Goal: Check status: Check status

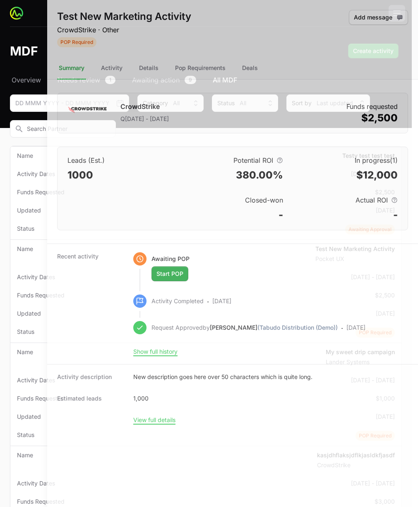
click at [25, 40] on div at bounding box center [209, 253] width 418 height 507
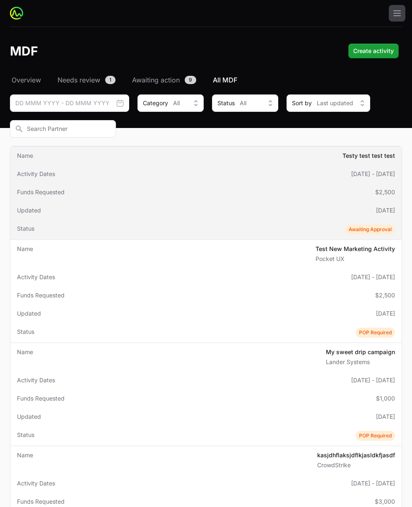
click at [132, 168] on td "Activity Dates [DATE] - [DATE]" at bounding box center [205, 174] width 391 height 18
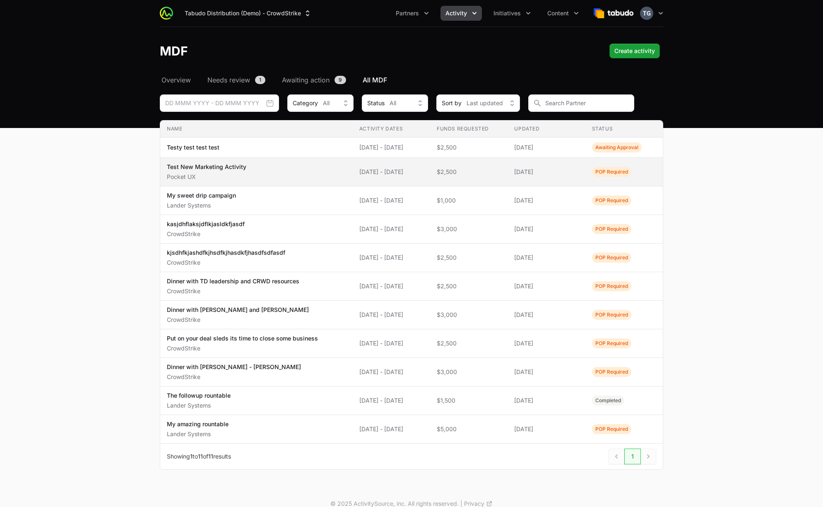
click at [226, 181] on td "Name Test New Marketing Activity Pocket UX" at bounding box center [256, 172] width 192 height 29
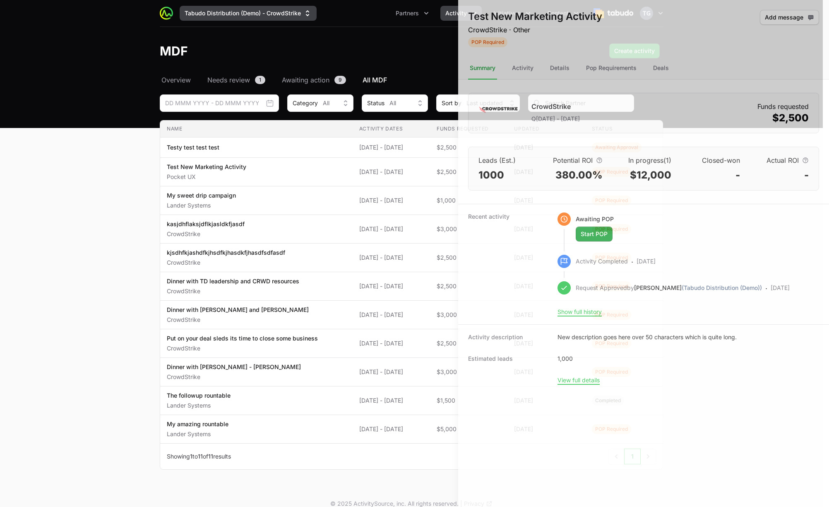
click at [299, 16] on body "Tabudo Distribution (Demo) - CrowdStrike Partners Activity Initiatives Content …" at bounding box center [414, 258] width 829 height 517
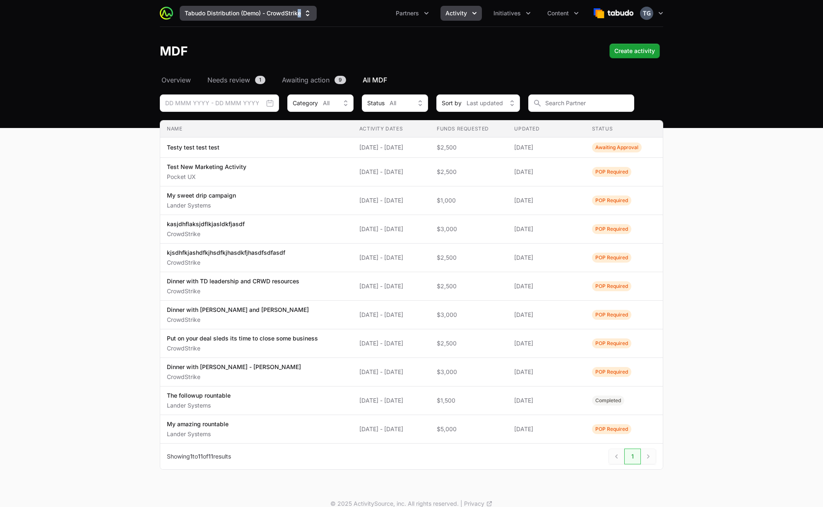
click at [304, 12] on icon "Supplier switch menu" at bounding box center [307, 13] width 8 height 8
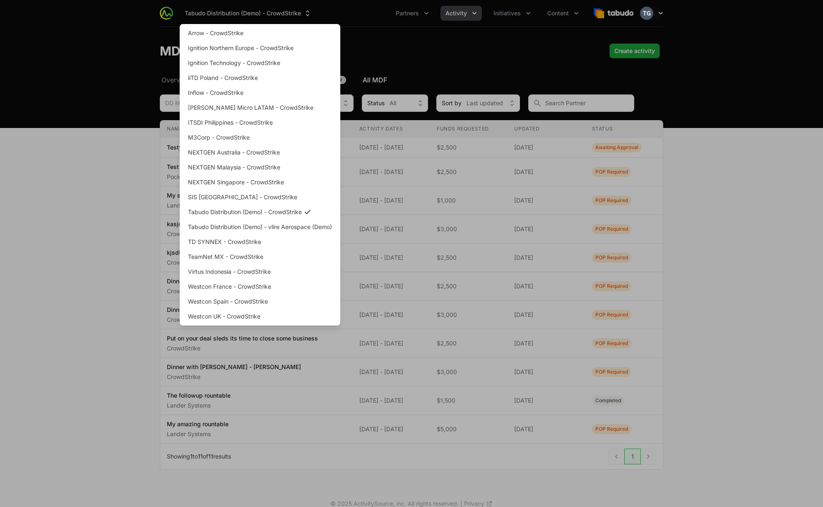
click at [339, 10] on div "Supplier switch menu" at bounding box center [411, 253] width 823 height 507
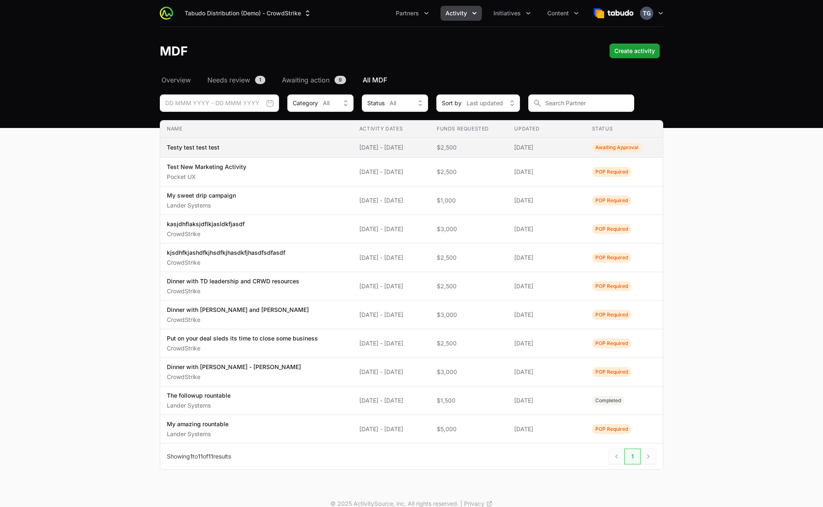
click at [291, 145] on span "Testy test test test" at bounding box center [256, 147] width 179 height 8
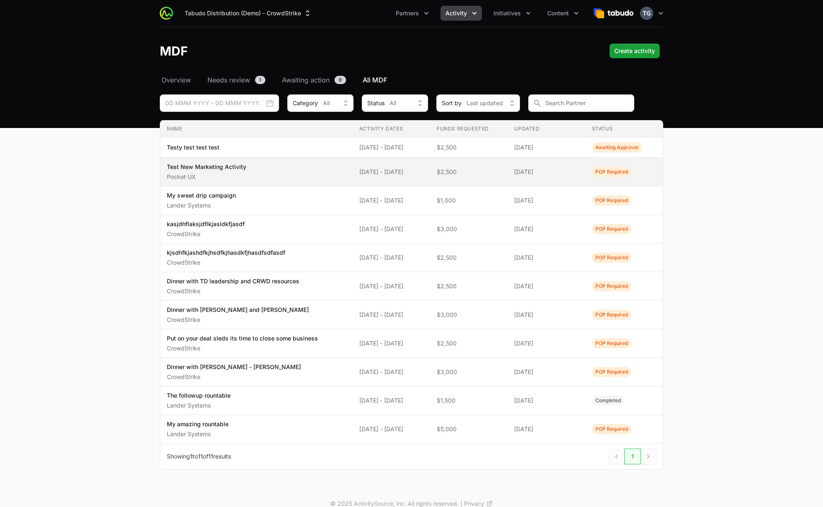
click at [418, 166] on td "Updated [DATE]" at bounding box center [545, 172] width 77 height 29
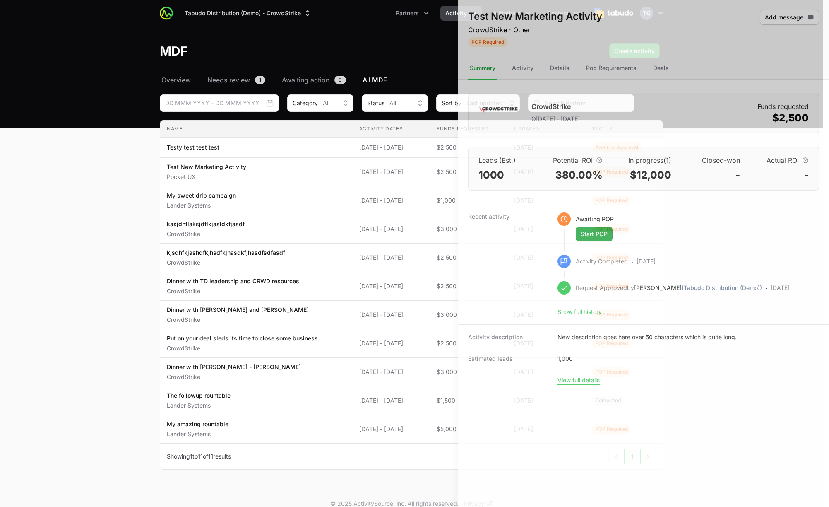
click at [146, 90] on div at bounding box center [414, 253] width 829 height 507
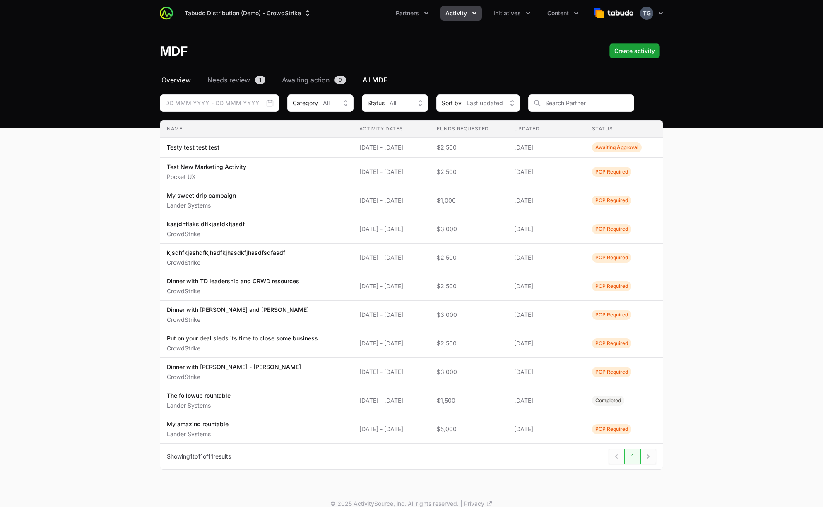
click at [183, 80] on span "Overview" at bounding box center [175, 80] width 29 height 10
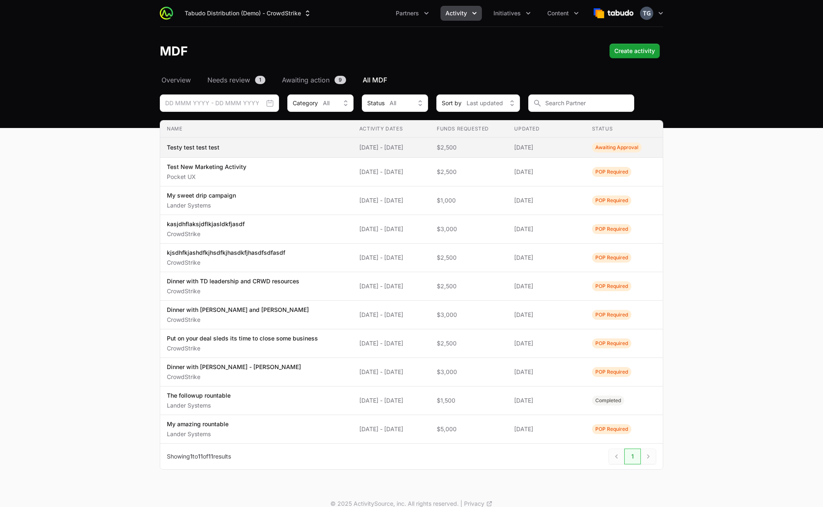
click at [405, 150] on span "[DATE] - [DATE]" at bounding box center [391, 147] width 64 height 8
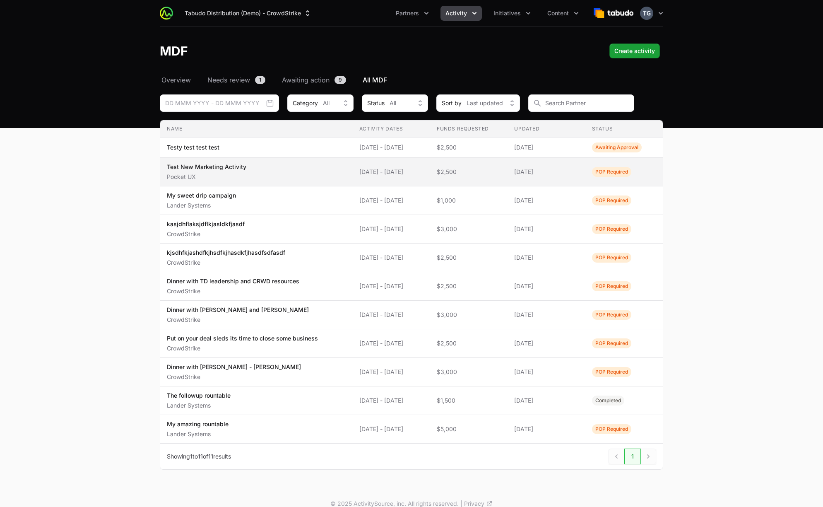
click at [302, 177] on span "Test New Marketing Activity Pocket UX" at bounding box center [256, 172] width 179 height 18
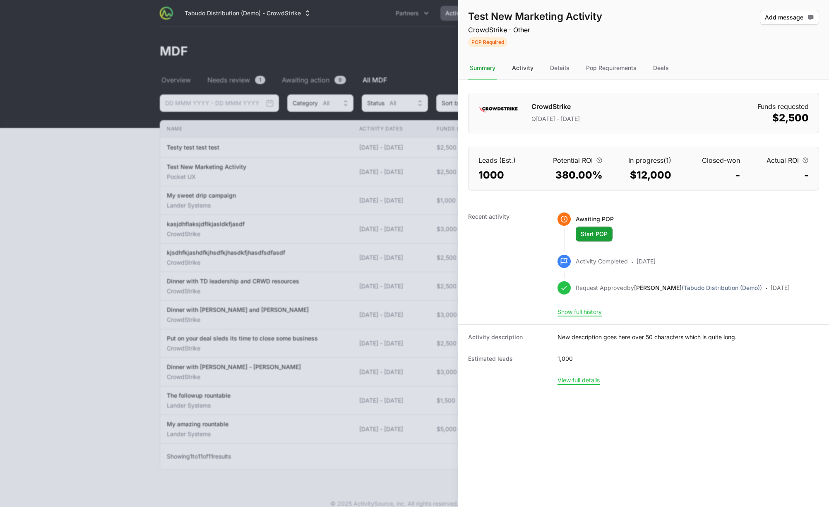
click at [418, 71] on div "Activity" at bounding box center [522, 68] width 25 height 22
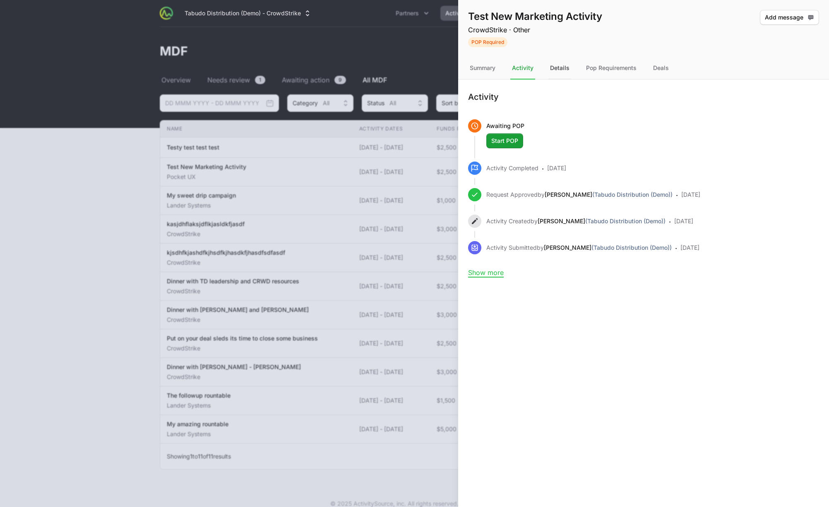
click at [418, 67] on nav "Summary Activity Details Pop Requirements Deals" at bounding box center [643, 68] width 371 height 22
click at [418, 65] on div "Details" at bounding box center [559, 68] width 23 height 22
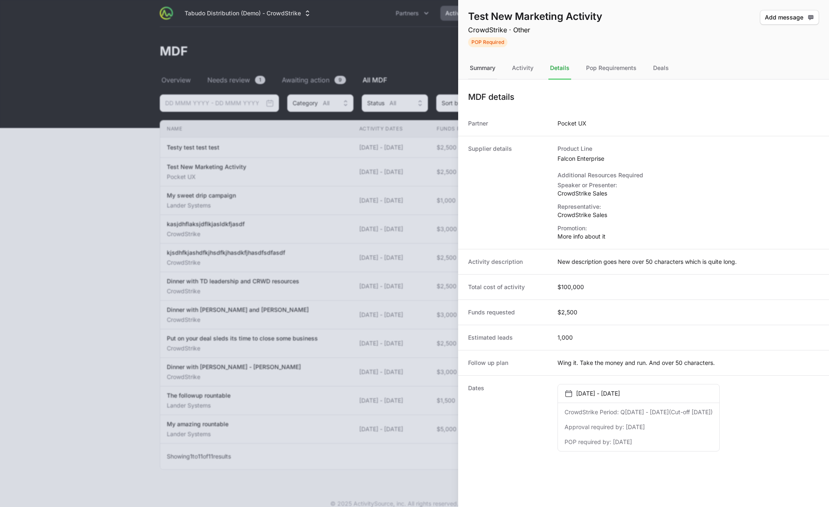
click at [418, 67] on div "Summary" at bounding box center [482, 68] width 29 height 22
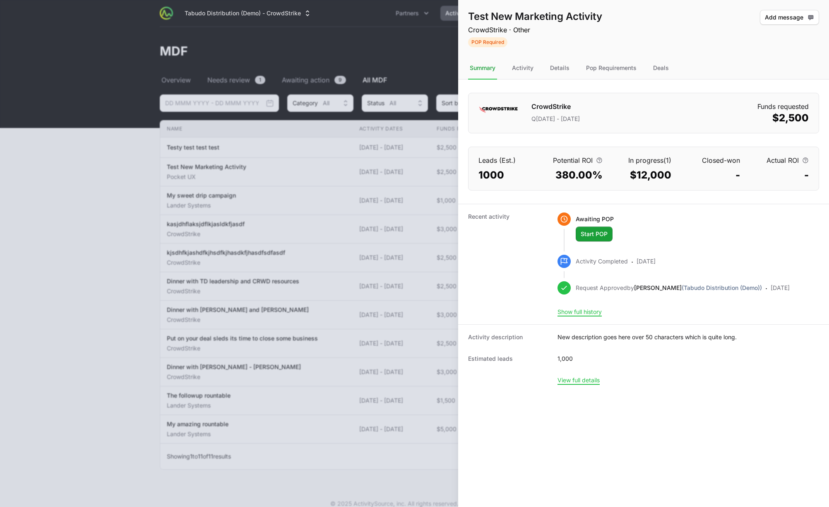
click at [418, 158] on dt "Closed-won" at bounding box center [712, 160] width 55 height 10
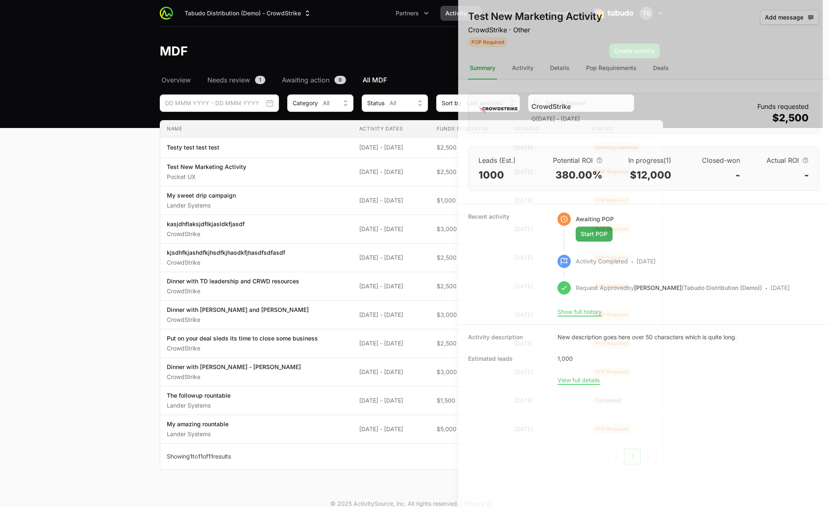
click at [363, 118] on div at bounding box center [414, 253] width 829 height 507
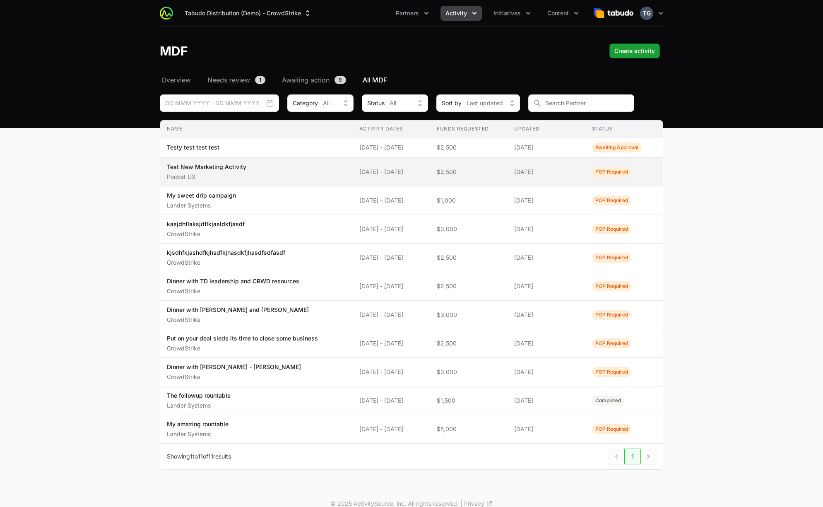
click at [418, 182] on td "Funds Requested $2,500" at bounding box center [468, 172] width 77 height 29
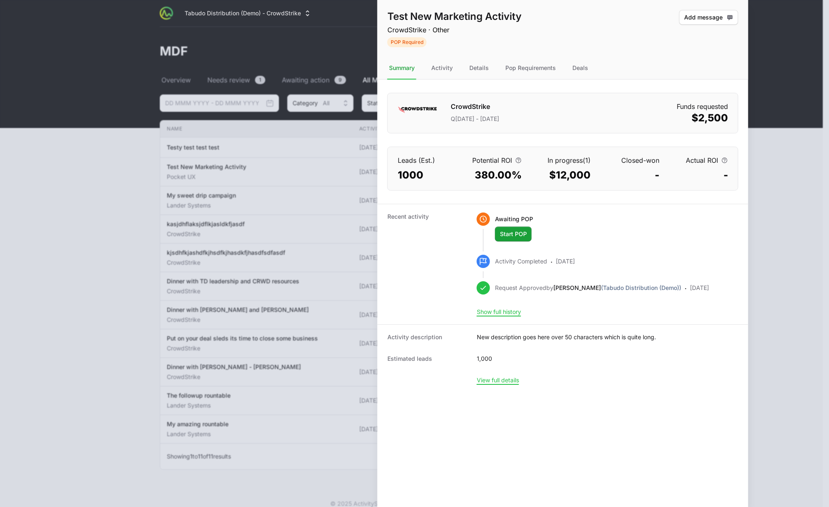
drag, startPoint x: 707, startPoint y: 160, endPoint x: 278, endPoint y: 185, distance: 430.0
click at [388, 183] on dl "Leads (Est.) 1000 Potential ROI 380.00% In progress (1) $12,000 Closed-won - Ac…" at bounding box center [563, 168] width 350 height 43
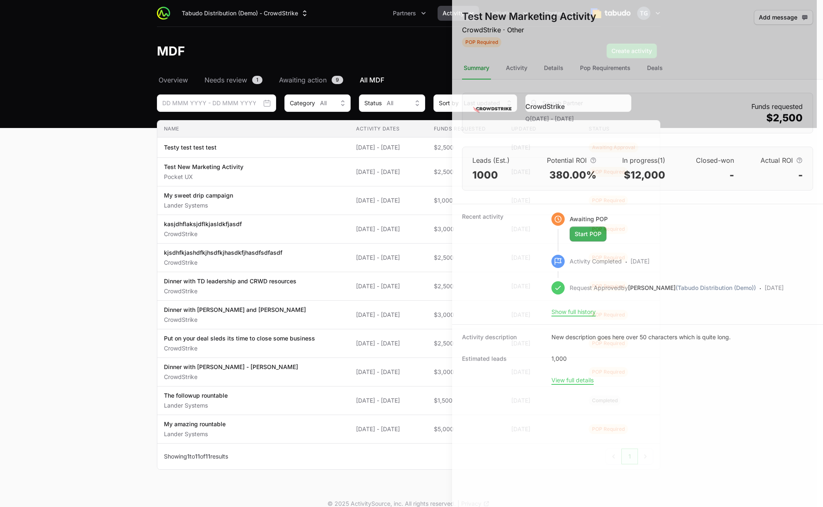
click at [344, 53] on div at bounding box center [411, 253] width 823 height 507
